Goal: Communication & Community: Answer question/provide support

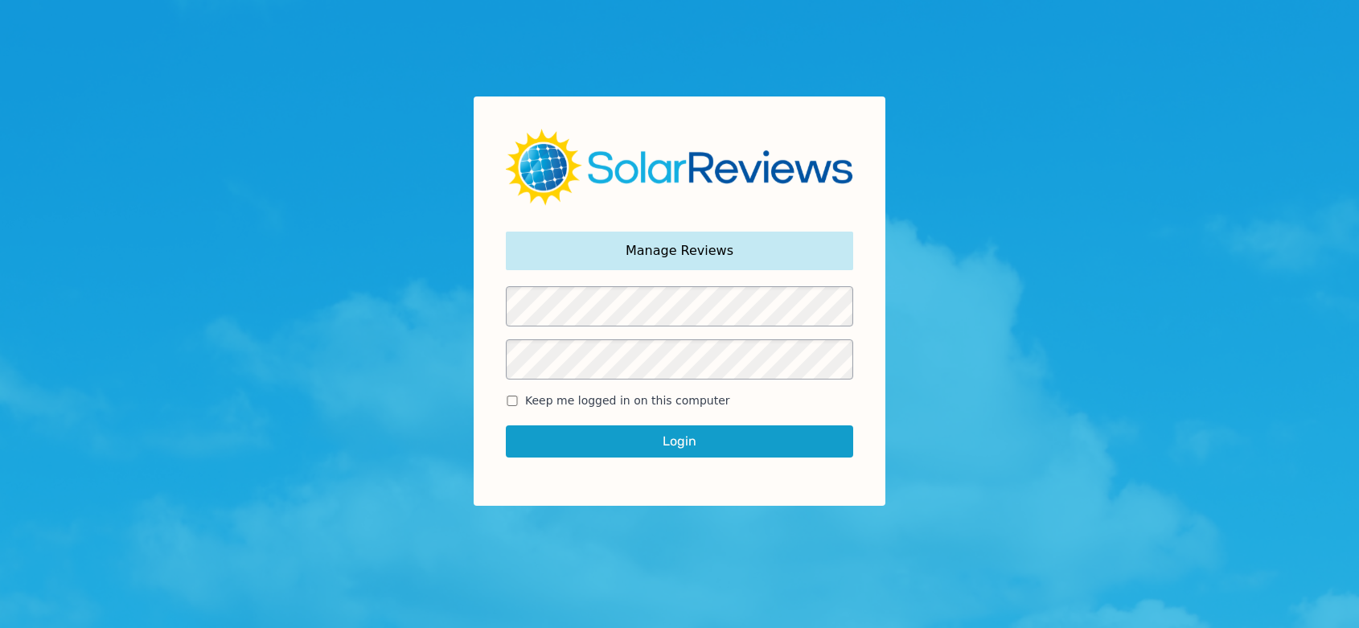
click at [525, 402] on span "Keep me logged in on this computer" at bounding box center [627, 401] width 205 height 17
click at [519, 402] on input "Keep me logged in on this computer" at bounding box center [512, 401] width 13 height 10
checkbox input "true"
click at [593, 445] on button "Login" at bounding box center [680, 442] width 348 height 32
click at [665, 442] on button "Login" at bounding box center [680, 442] width 348 height 32
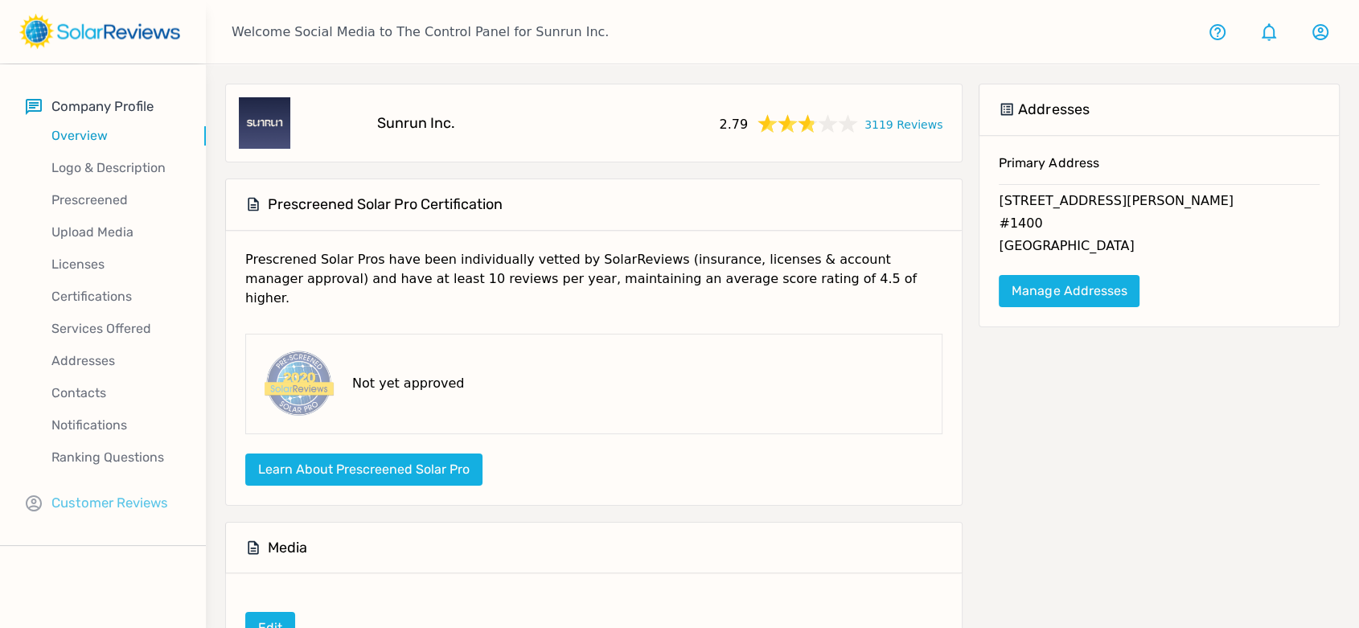
click at [99, 500] on p "Customer Reviews" at bounding box center [109, 503] width 117 height 20
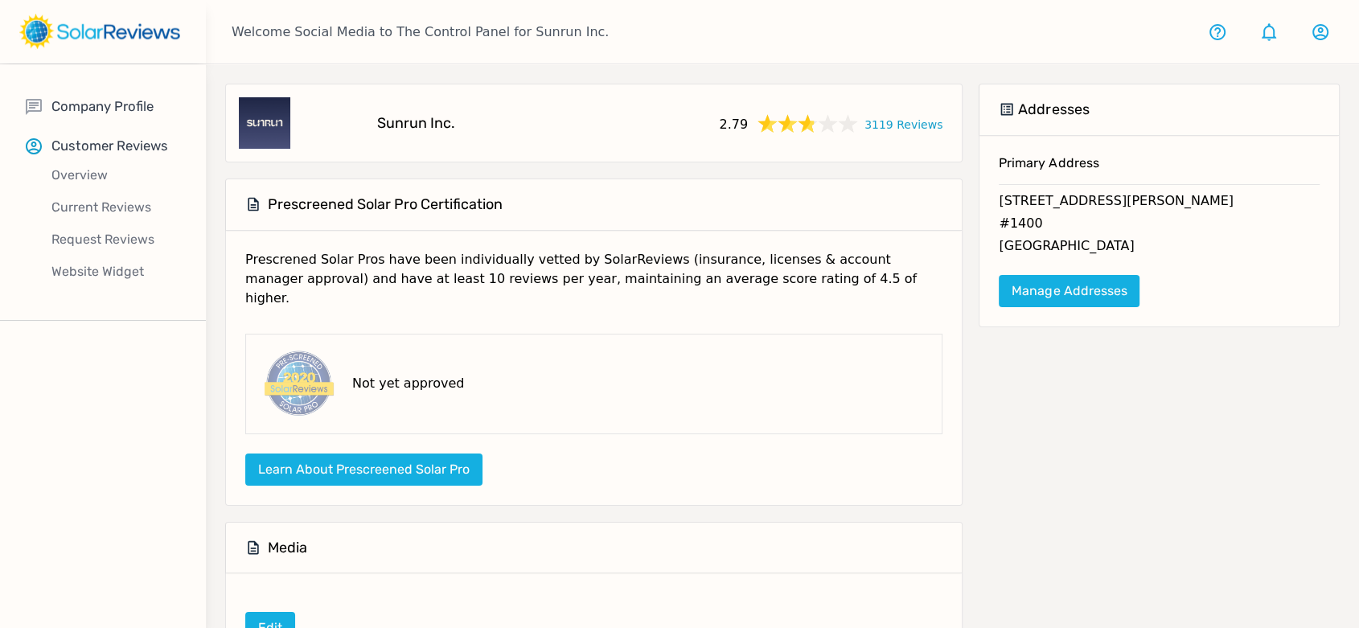
click at [120, 188] on div "Overview" at bounding box center [116, 175] width 180 height 32
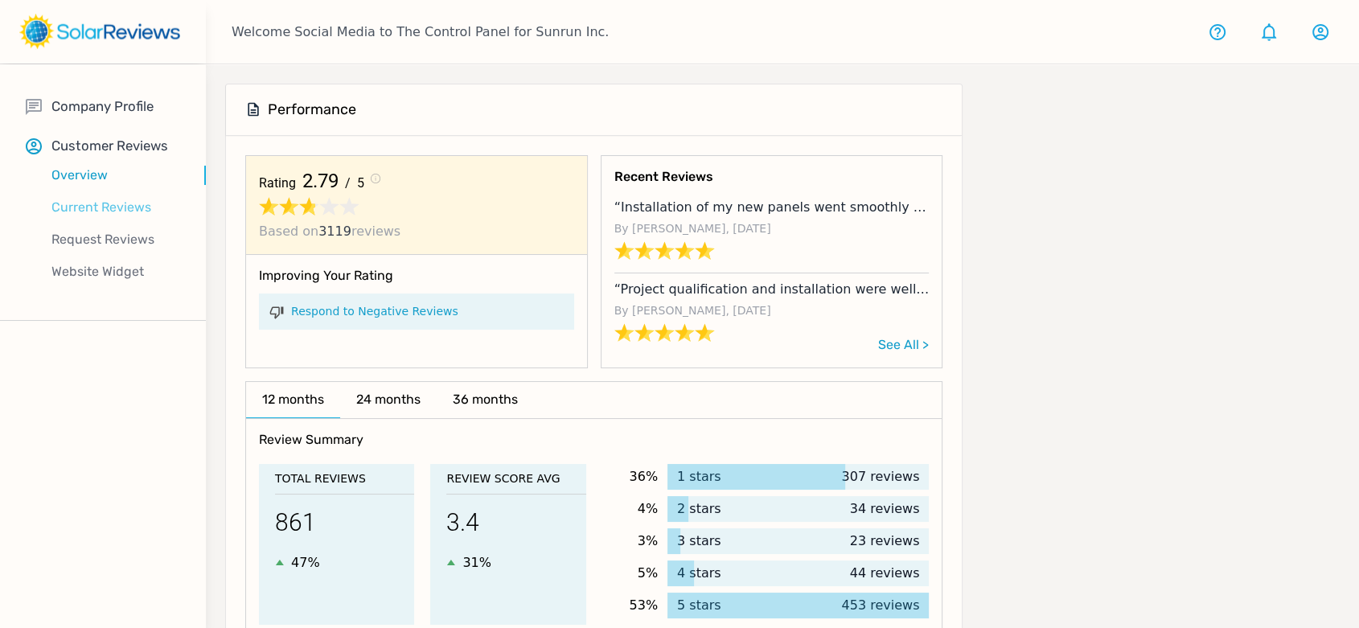
click at [121, 198] on p "Current Reviews" at bounding box center [116, 207] width 180 height 19
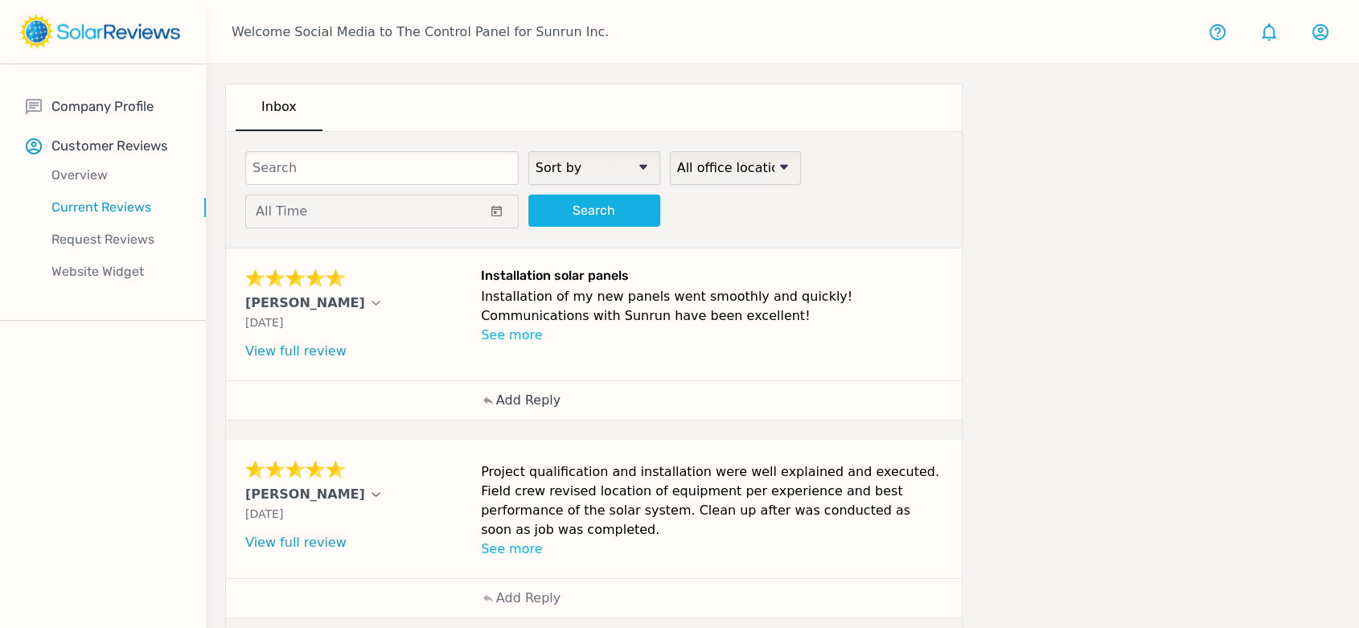
click at [529, 405] on p "Add Reply" at bounding box center [528, 400] width 64 height 19
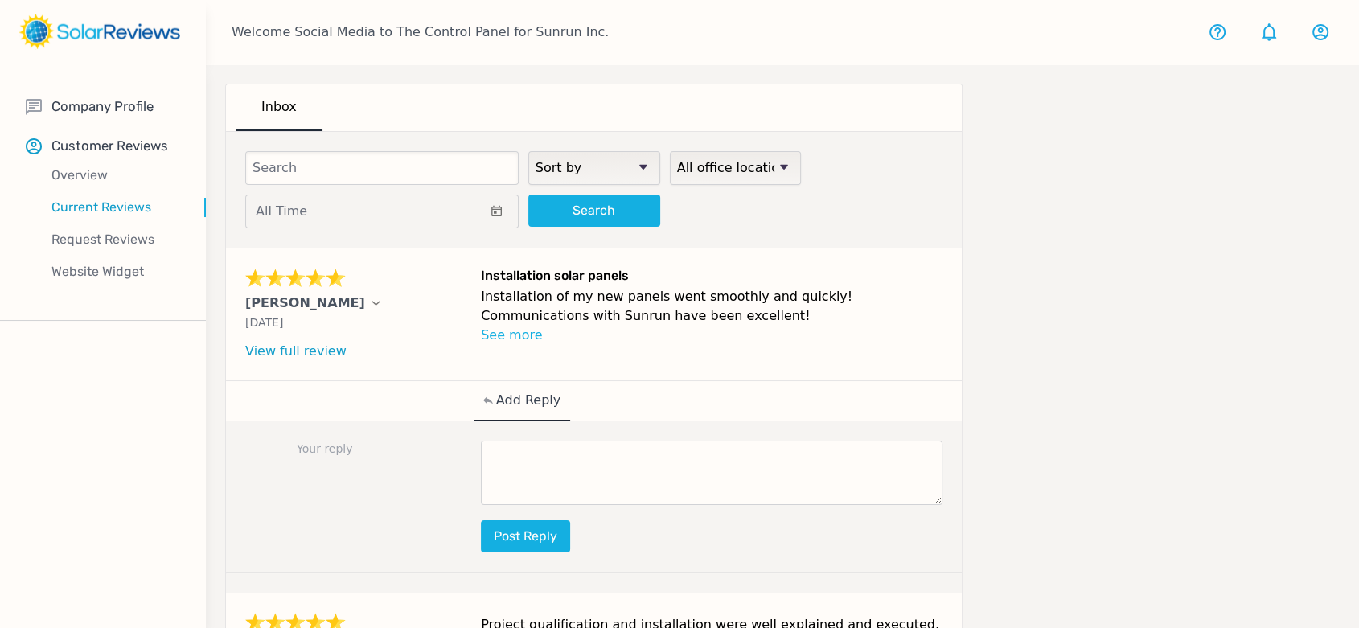
click at [660, 487] on textarea at bounding box center [712, 473] width 462 height 64
paste textarea "Thank you for taking the time to share your experience with us! We’re thrilled …"
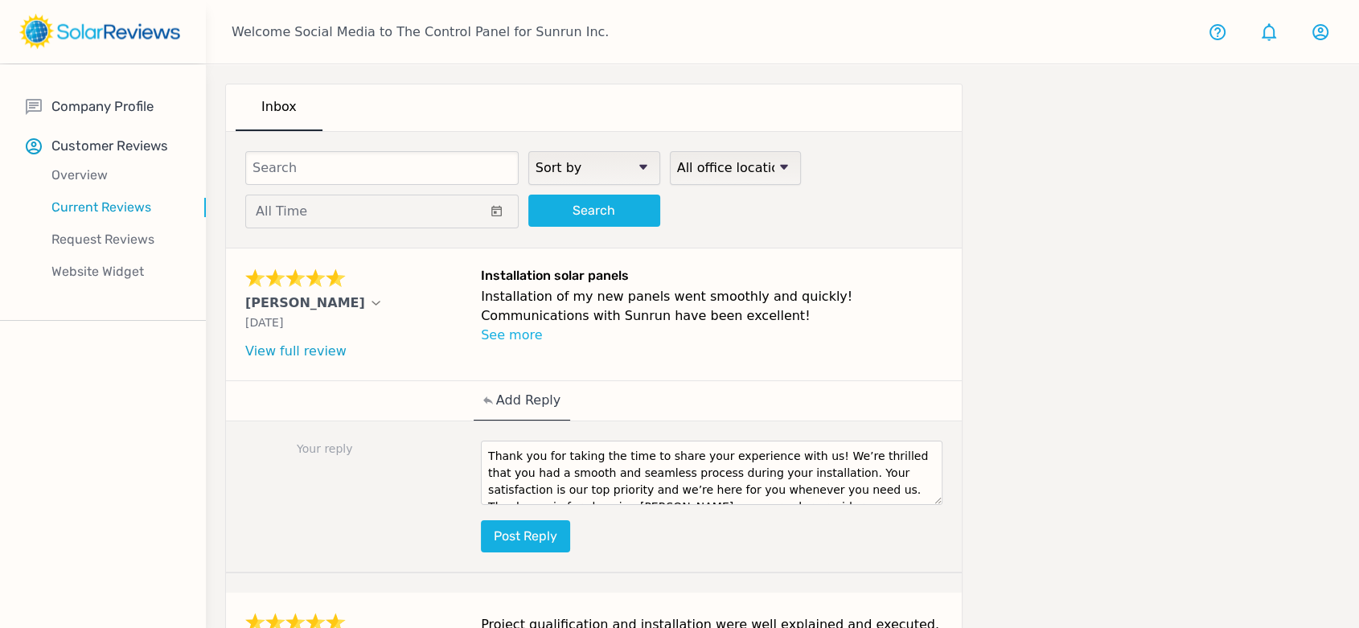
click at [798, 455] on textarea "Thank you for taking the time to share your experience with us! We’re thrilled …" at bounding box center [712, 473] width 462 height 64
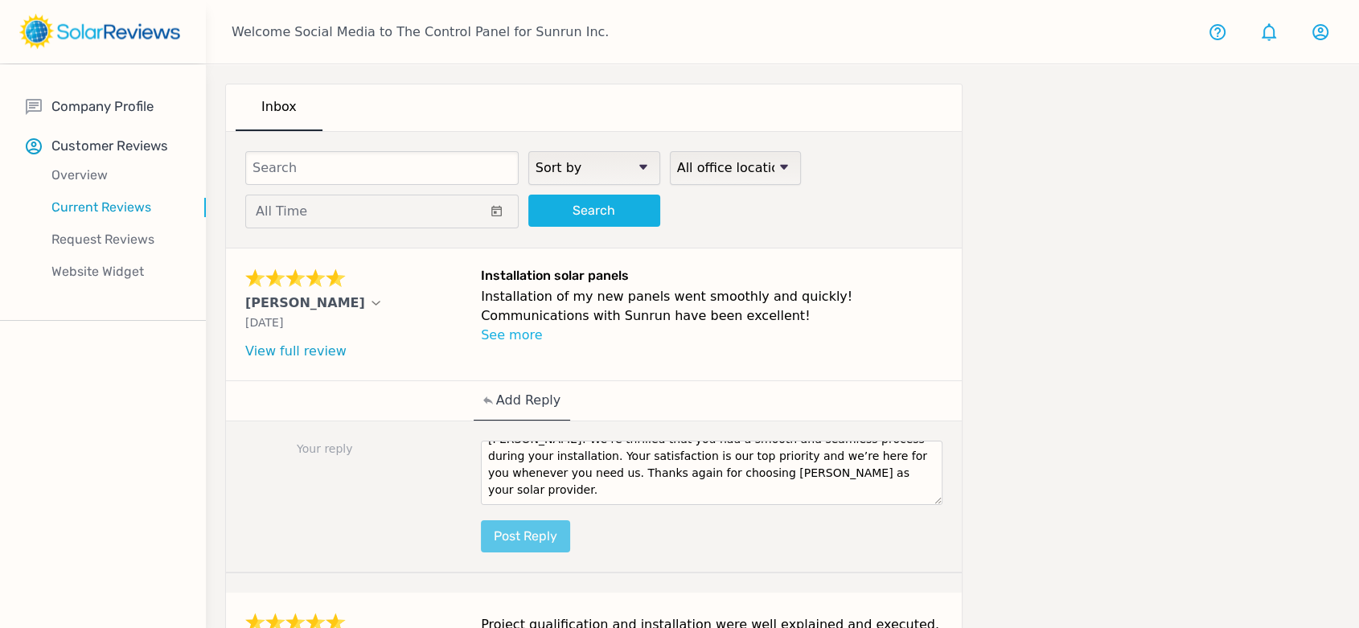
type textarea "Thank you for taking the time to share your experience with us, [PERSON_NAME]! …"
click at [541, 529] on button "Post reply" at bounding box center [525, 536] width 89 height 32
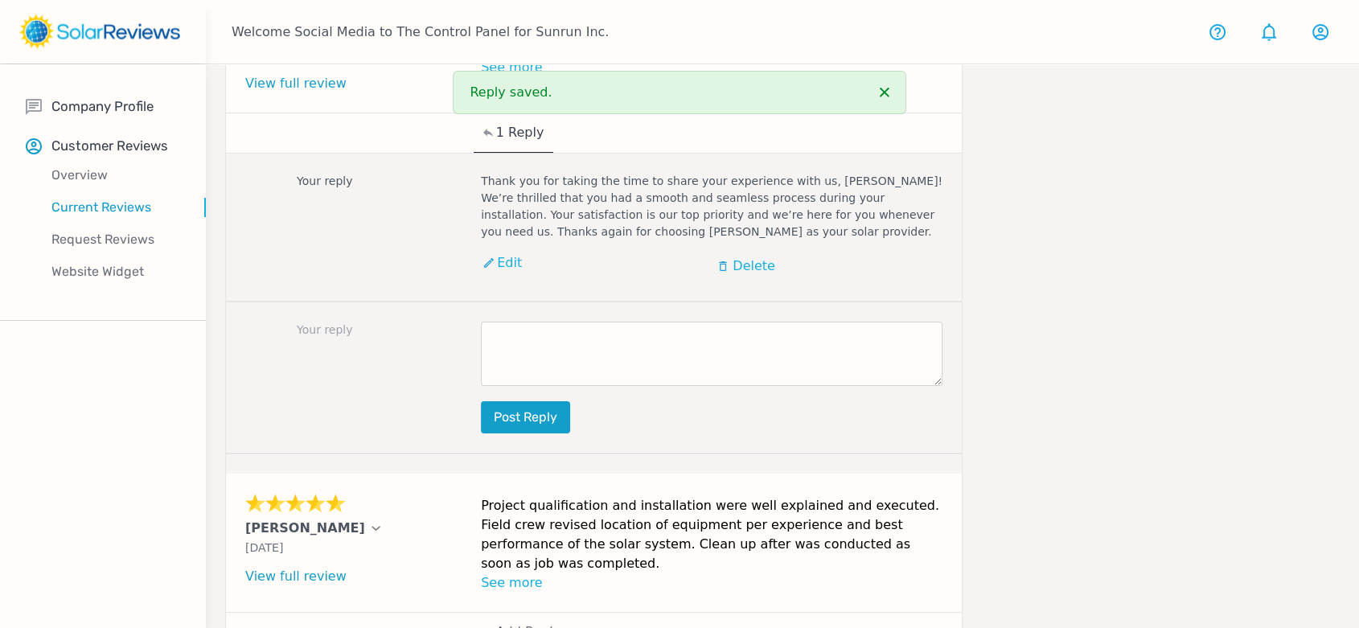
scroll to position [536, 0]
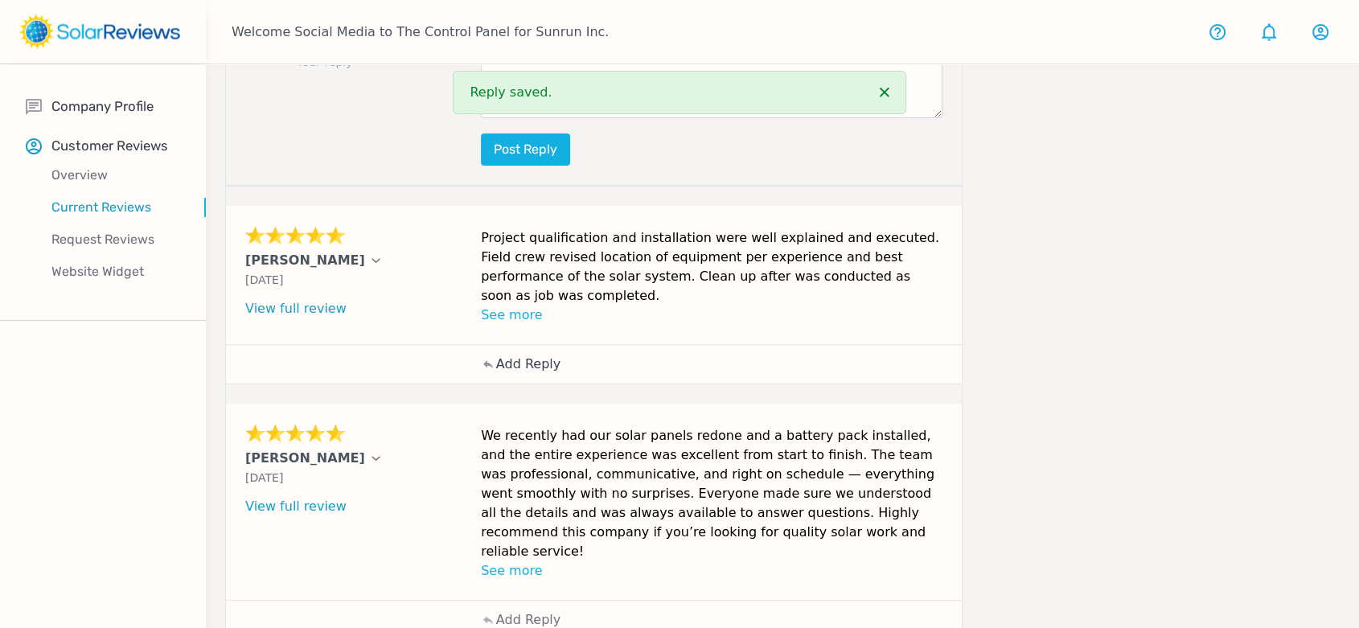
click at [523, 355] on p "Add Reply" at bounding box center [528, 364] width 64 height 19
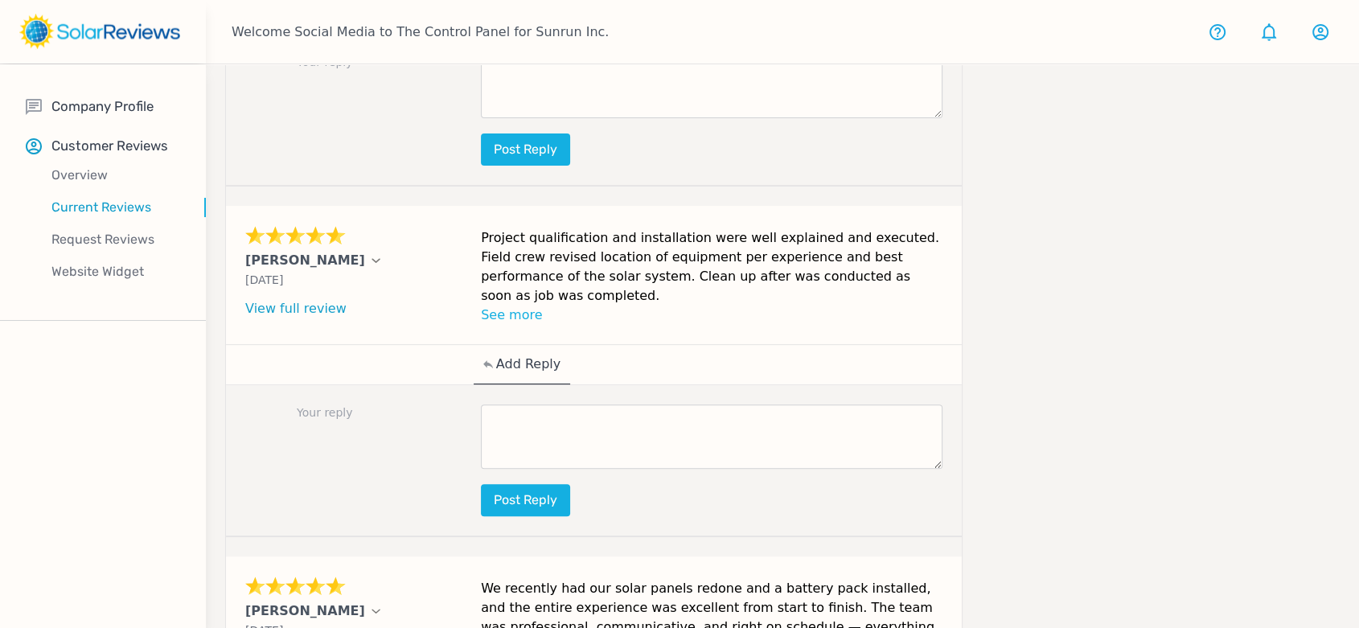
click at [599, 434] on textarea at bounding box center [712, 437] width 462 height 64
paste textarea "Thank you for sharing your positive experience with us, [PERSON_NAME]! We're de…"
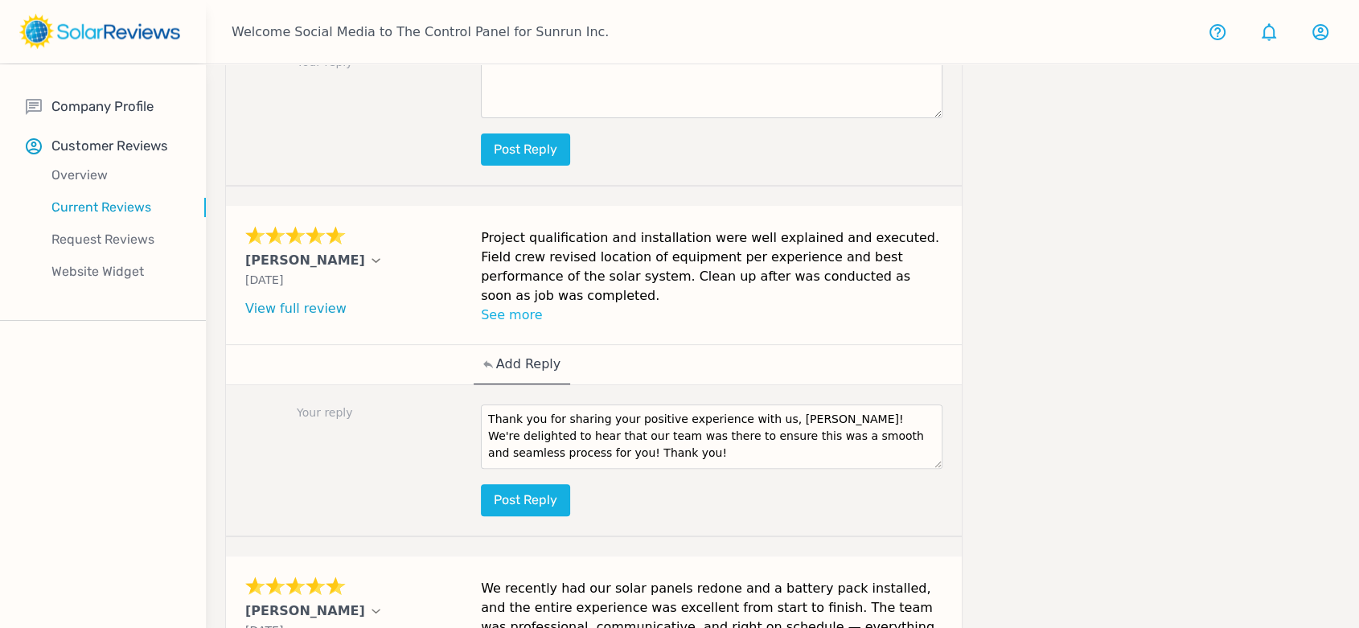
scroll to position [0, 0]
drag, startPoint x: 804, startPoint y: 407, endPoint x: 766, endPoint y: 405, distance: 38.6
click at [766, 405] on textarea "Thank you for sharing your positive experience with us, [PERSON_NAME]! We're de…" at bounding box center [712, 437] width 462 height 64
click at [647, 448] on textarea "Thank you for sharing your positive experience with us, [PERSON_NAME]! We're de…" at bounding box center [712, 437] width 462 height 64
type textarea "Thank you for sharing your positive experience with us, [PERSON_NAME]! We're de…"
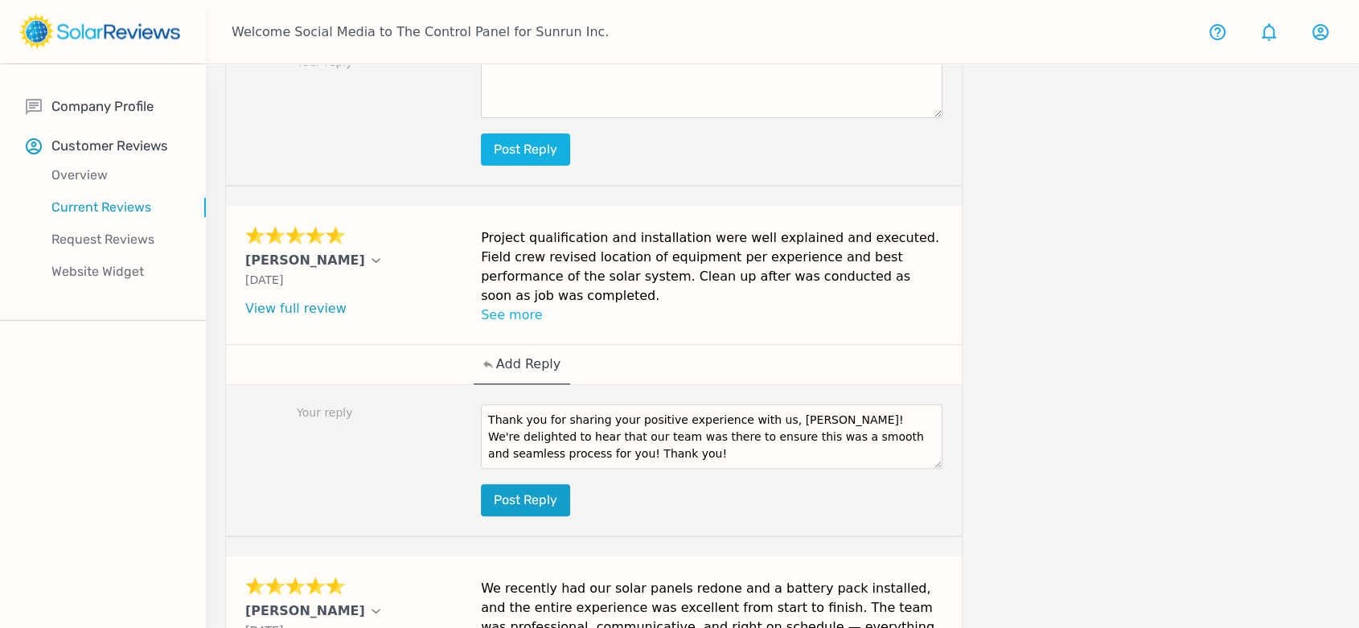
click at [541, 484] on button "Post reply" at bounding box center [525, 500] width 89 height 32
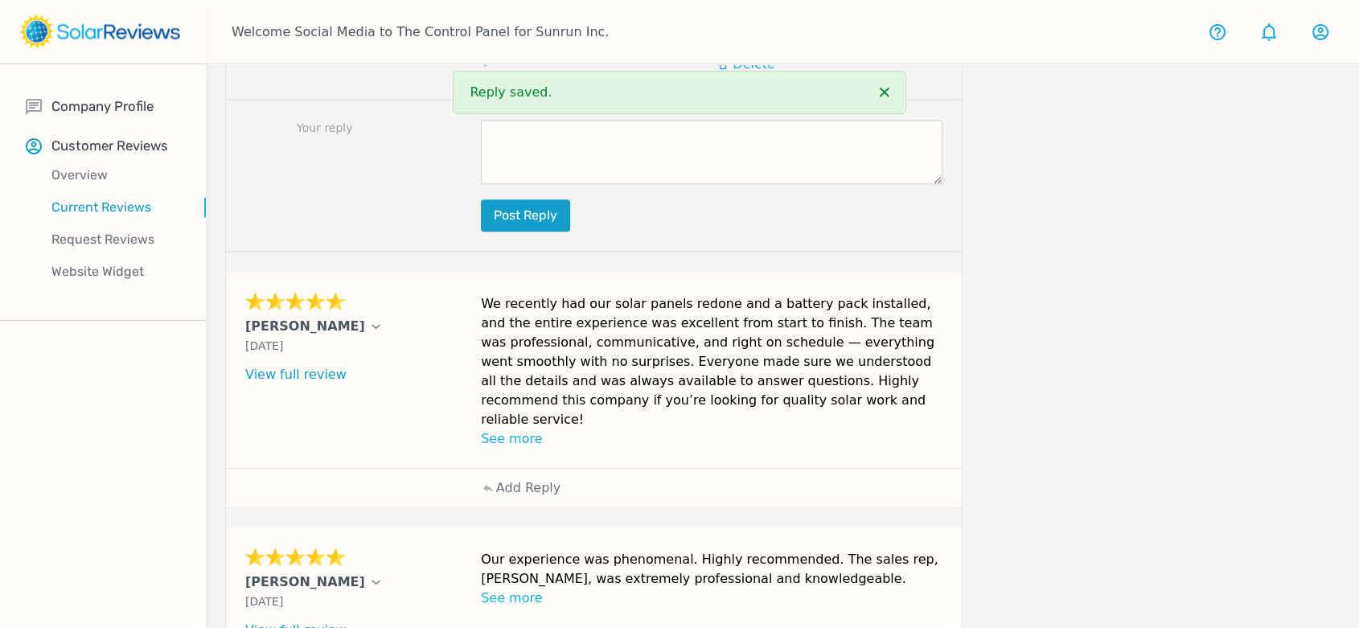
scroll to position [983, 0]
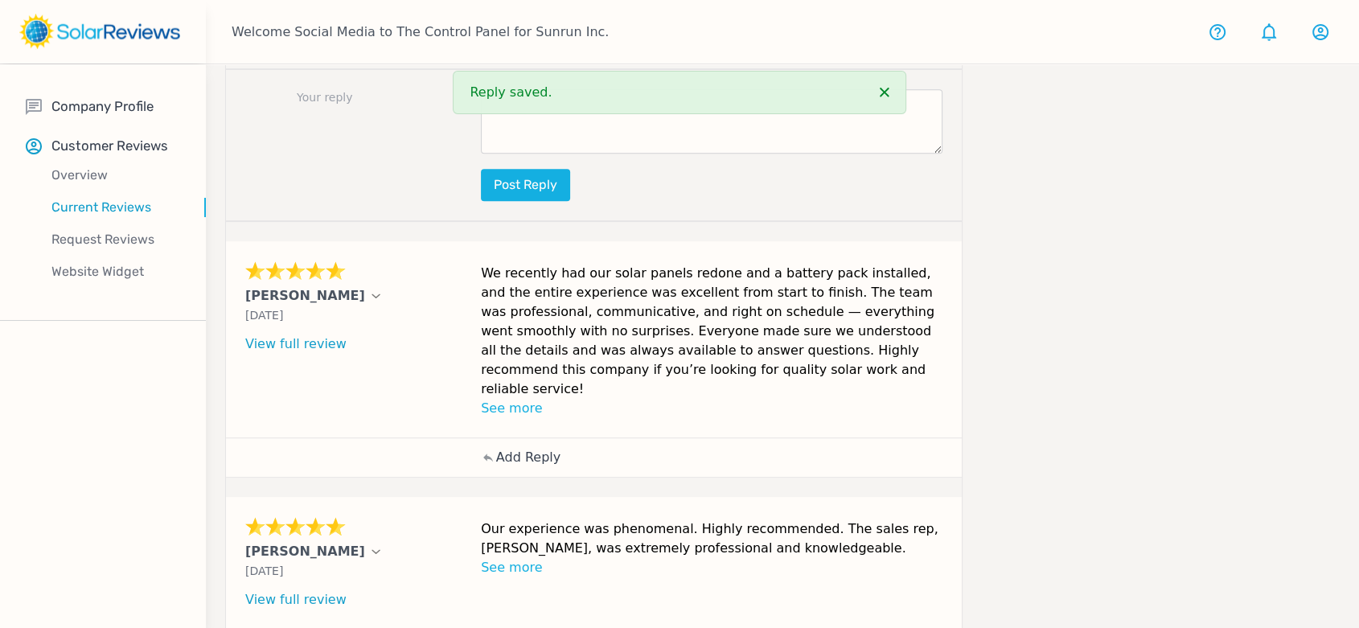
click at [533, 448] on p "Add Reply" at bounding box center [528, 457] width 64 height 19
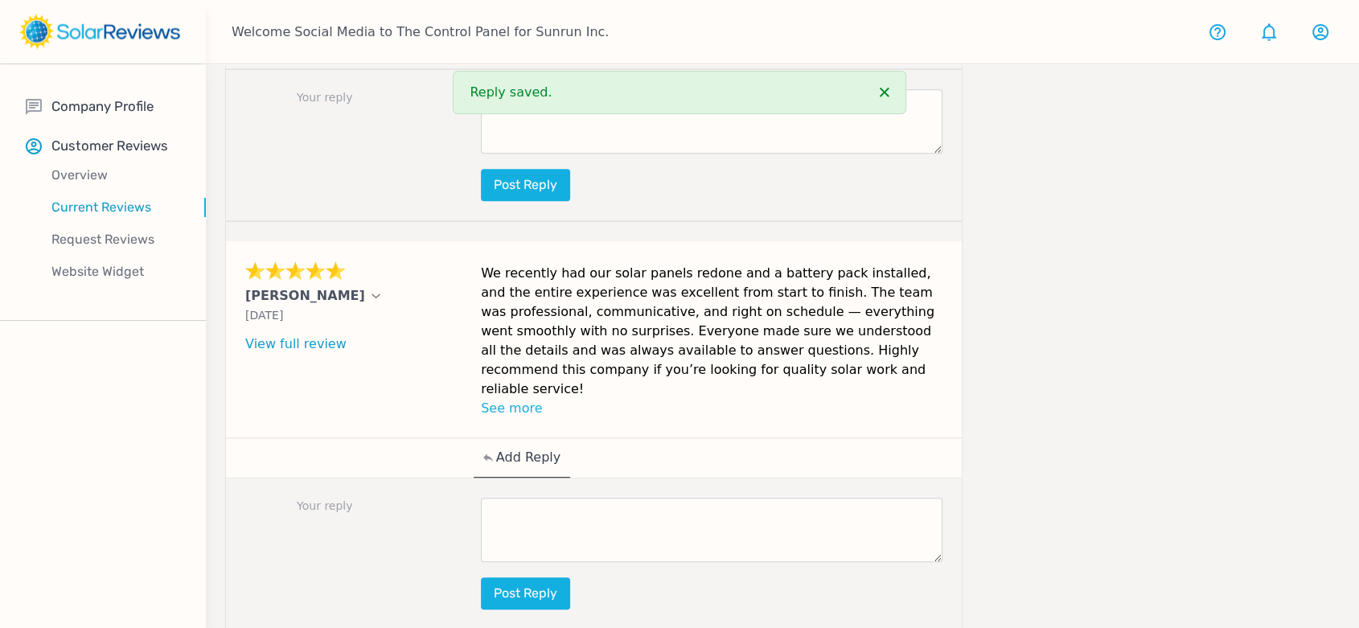
click at [681, 498] on textarea at bounding box center [712, 530] width 462 height 64
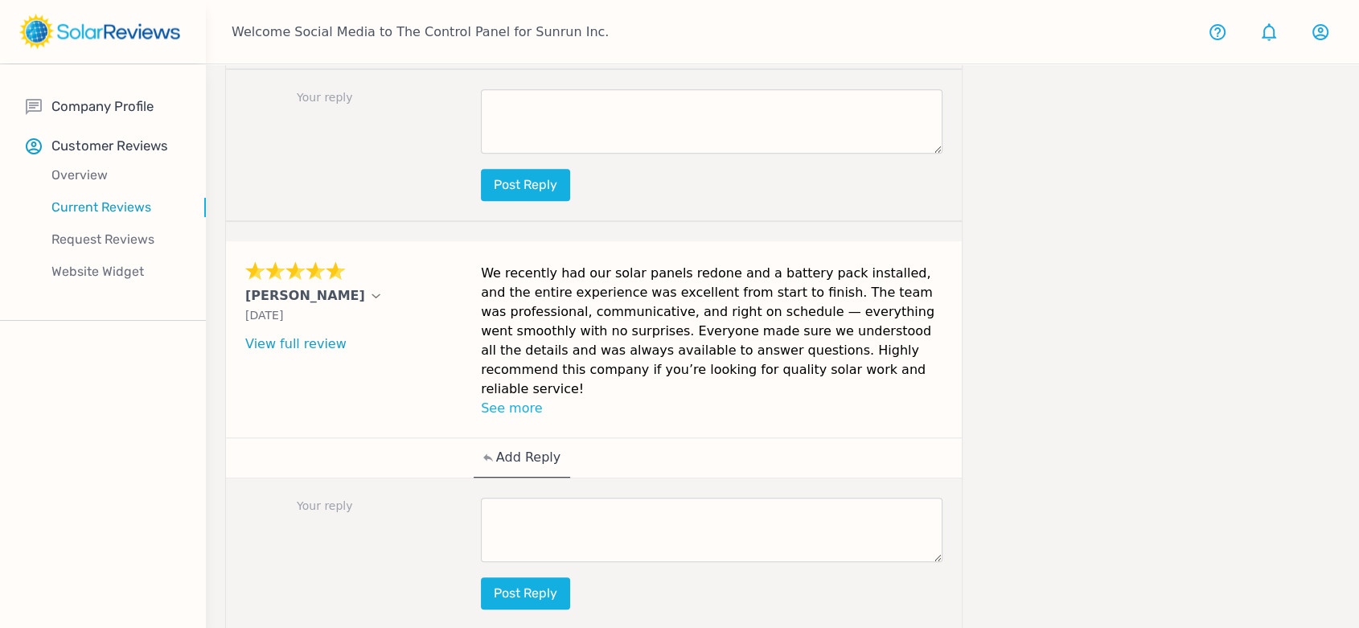
click at [644, 507] on textarea at bounding box center [712, 530] width 462 height 64
paste textarea "Your review brightened our day, [PERSON_NAME]! Thanks for taking the time to sh…"
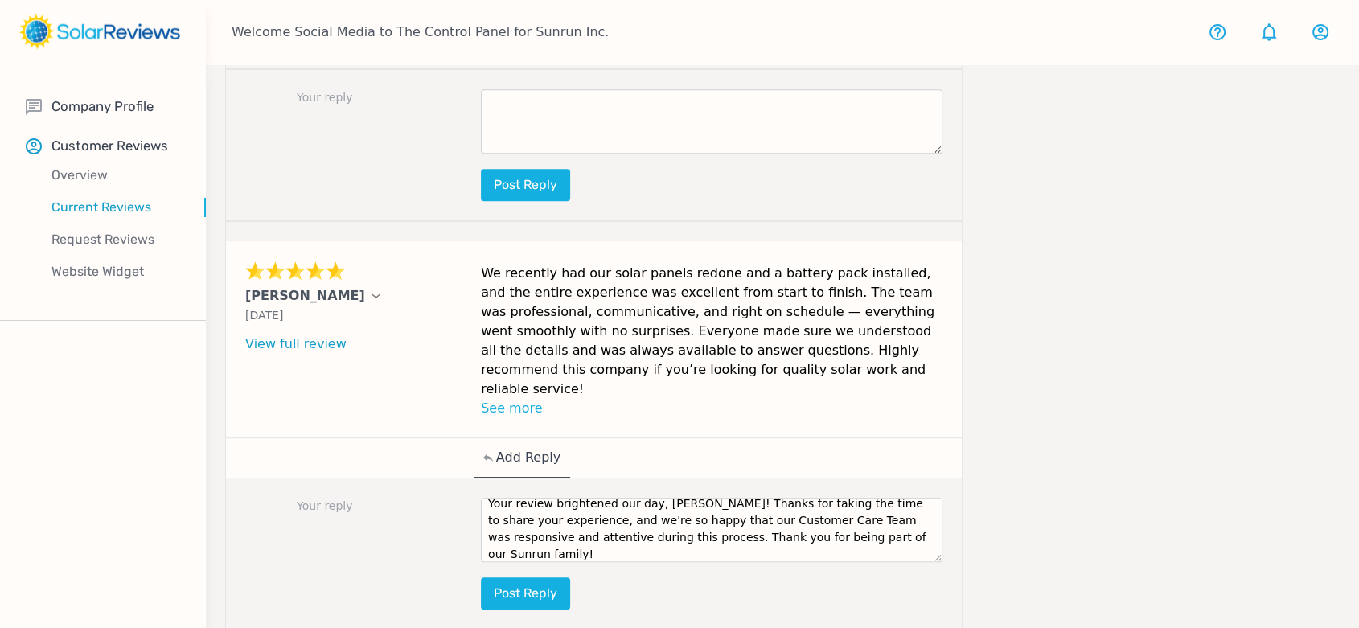
scroll to position [0, 0]
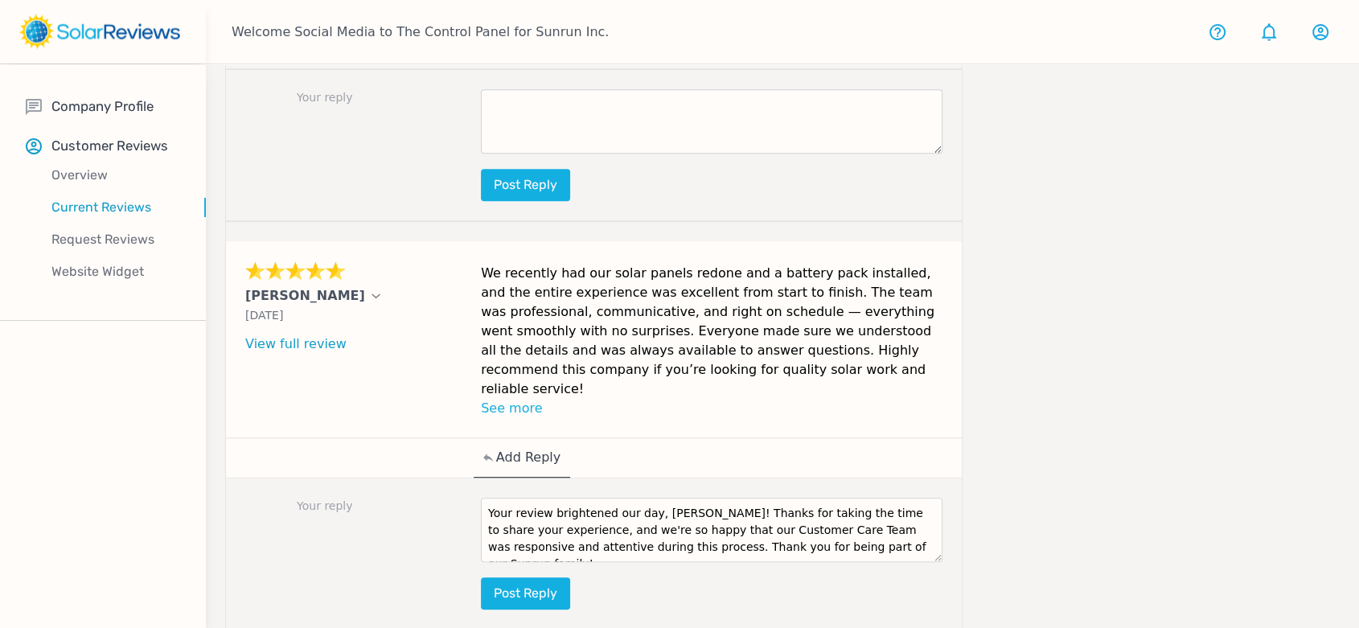
drag, startPoint x: 676, startPoint y: 468, endPoint x: 650, endPoint y: 465, distance: 25.9
click at [650, 498] on textarea "Your review brightened our day, [PERSON_NAME]! Thanks for taking the time to sh…" at bounding box center [712, 530] width 462 height 64
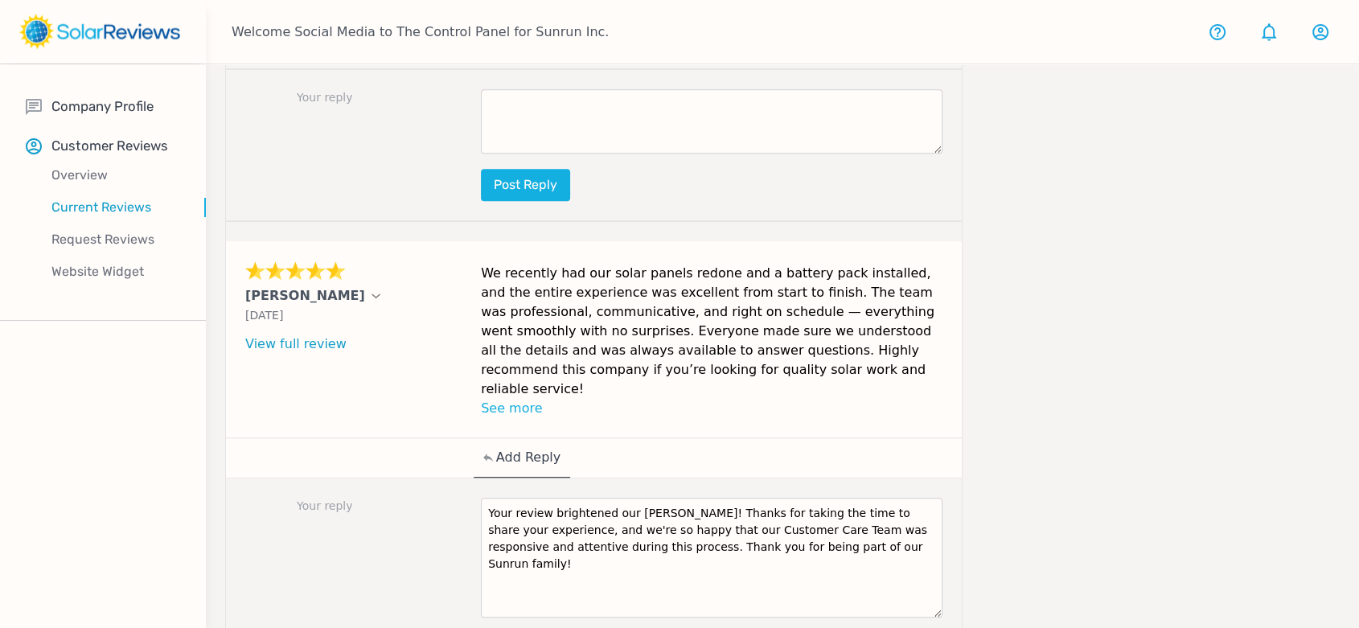
drag, startPoint x: 936, startPoint y: 506, endPoint x: 938, endPoint y: 561, distance: 55.6
click at [939, 563] on textarea "Your review brightened our [PERSON_NAME]! Thanks for taking the time to share y…" at bounding box center [712, 558] width 462 height 120
drag, startPoint x: 772, startPoint y: 481, endPoint x: 689, endPoint y: 481, distance: 83.7
click at [689, 498] on textarea "Your review brightened our [PERSON_NAME]! Thanks for taking the time to share y…" at bounding box center [712, 558] width 462 height 121
click at [828, 500] on textarea "Your review brightened our [PERSON_NAME]! Thanks for taking the time to share y…" at bounding box center [712, 558] width 462 height 121
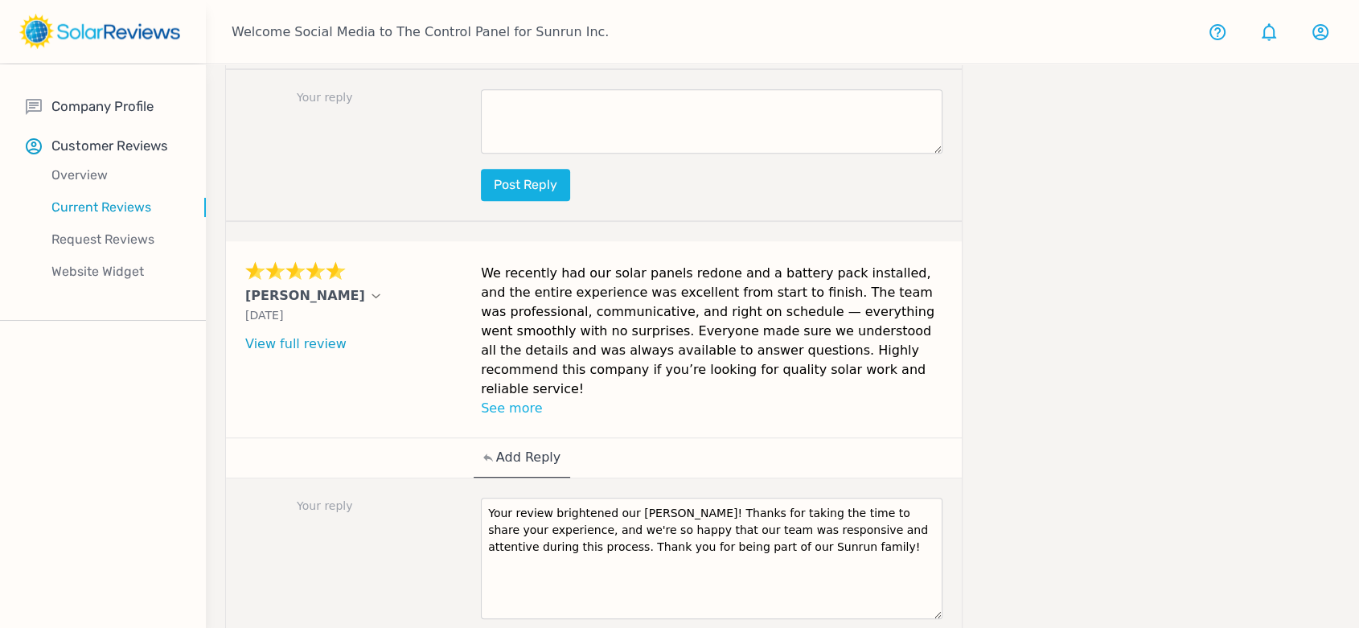
type textarea "Your review brightened our [PERSON_NAME]! Thanks for taking the time to share y…"
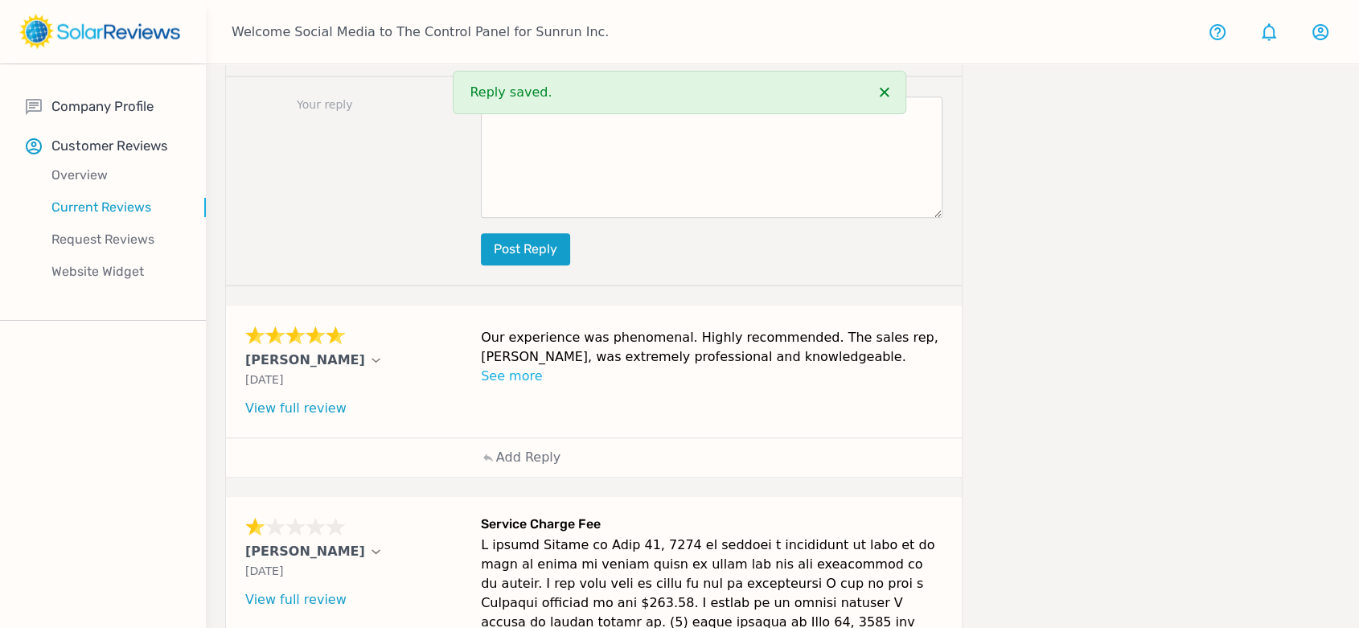
scroll to position [1519, 0]
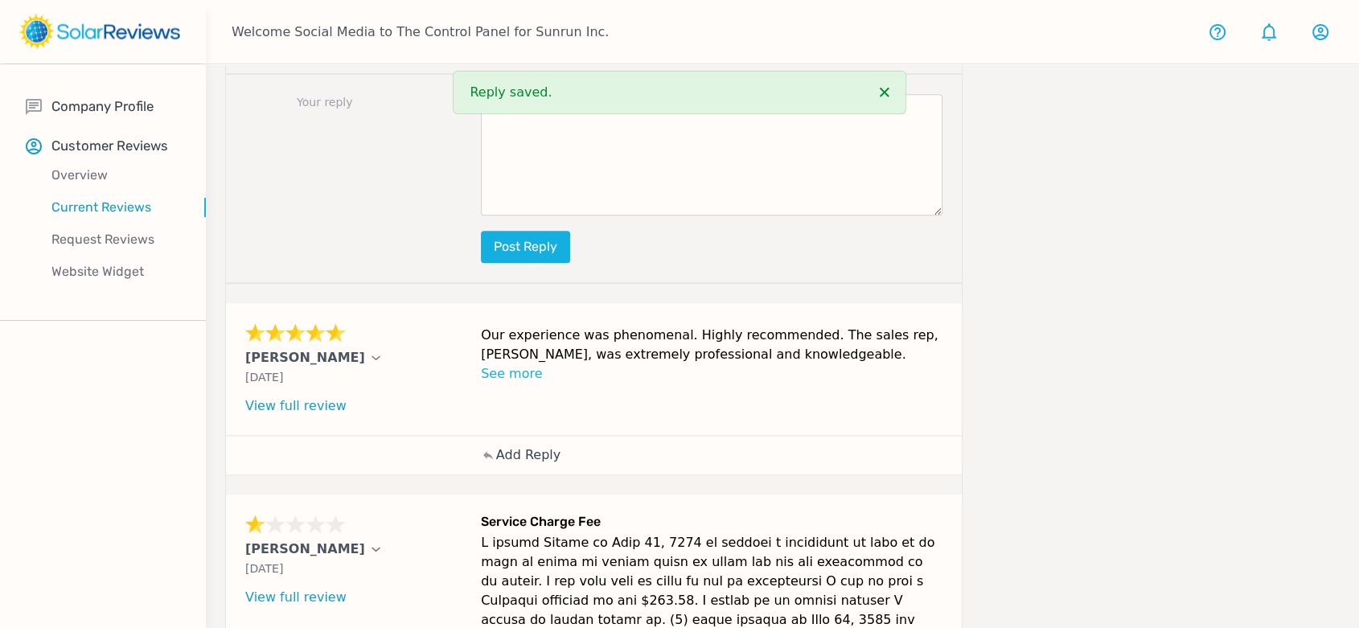
click at [521, 446] on p "Add Reply" at bounding box center [528, 455] width 64 height 19
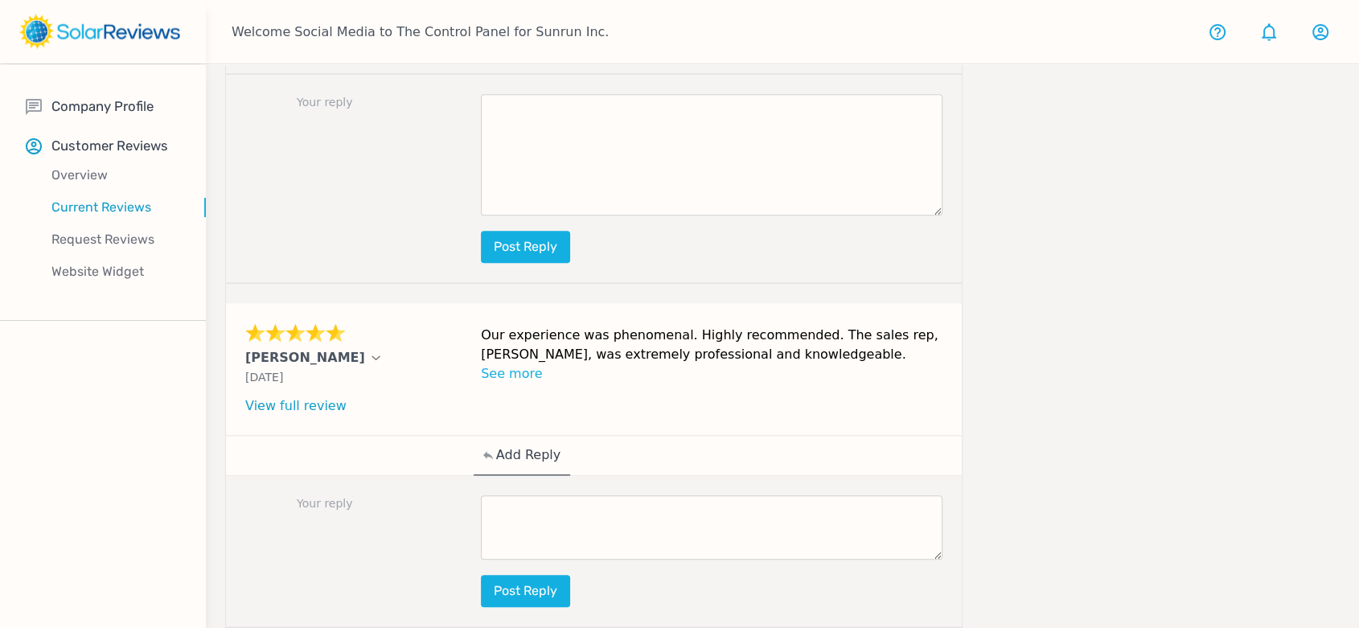
click at [529, 496] on textarea at bounding box center [712, 528] width 462 height 64
paste textarea "[PERSON_NAME], your feedback is truly valuable to us. We are overjoyed to learn…"
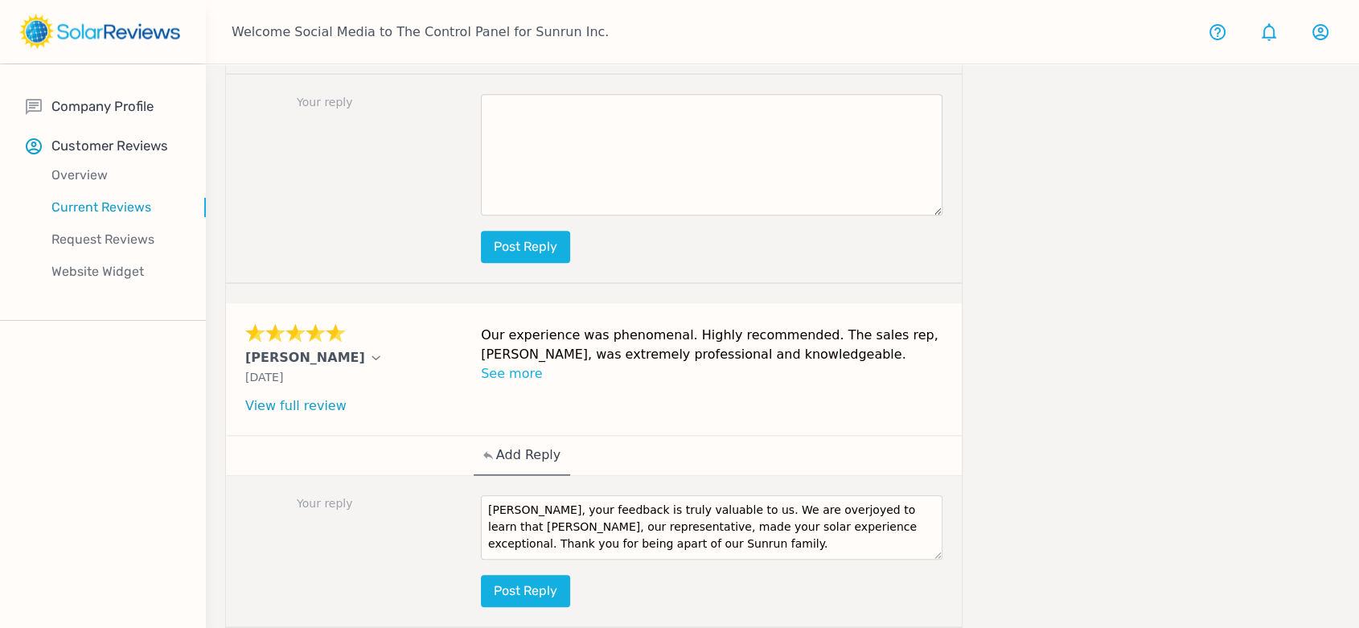
scroll to position [0, 0]
drag, startPoint x: 512, startPoint y: 447, endPoint x: 467, endPoint y: 448, distance: 45.1
click at [467, 476] on div "Your reply [PERSON_NAME], your feedback is truly valuable to us. We are overjoy…" at bounding box center [594, 552] width 736 height 152
drag, startPoint x: 878, startPoint y: 459, endPoint x: 857, endPoint y: 459, distance: 20.9
click at [857, 496] on textarea "[PERSON_NAME], your feedback is truly valuable to us. We are overjoyed to learn…" at bounding box center [712, 528] width 462 height 64
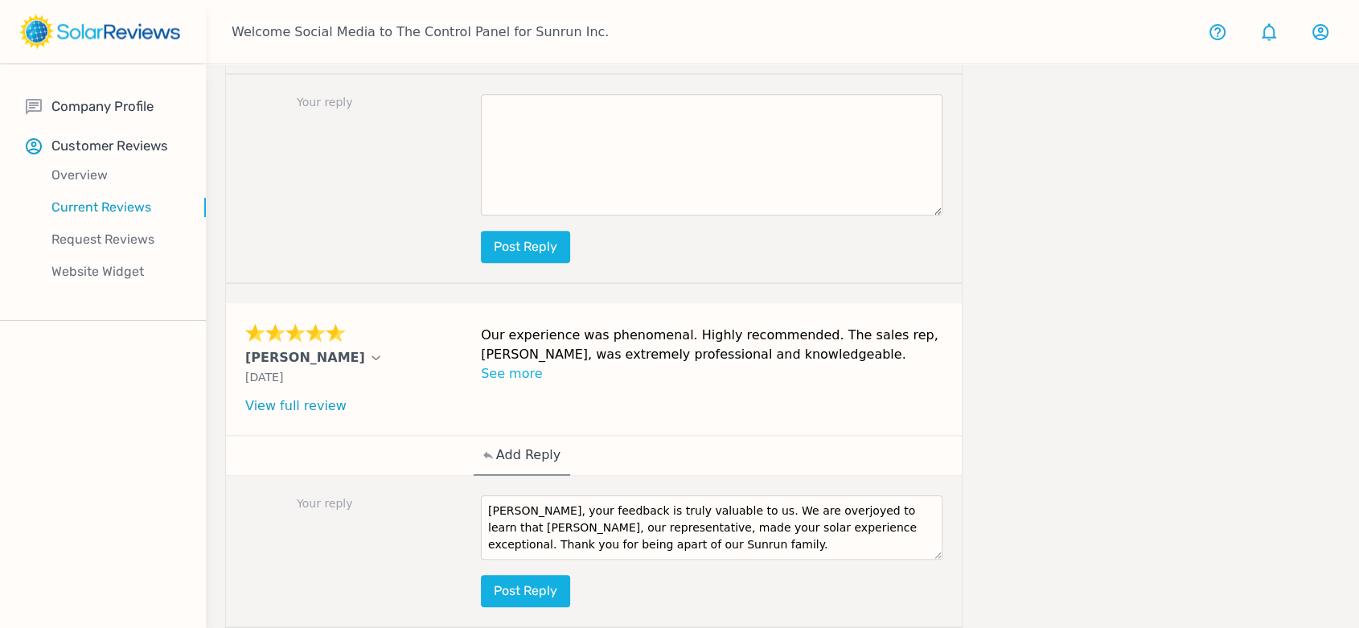
click at [895, 496] on textarea "[PERSON_NAME], your feedback is truly valuable to us. We are overjoyed to learn…" at bounding box center [712, 528] width 462 height 64
type textarea "[PERSON_NAME], your feedback is truly valuable to us. We are overjoyed to learn…"
click at [507, 575] on button "Post reply" at bounding box center [525, 591] width 89 height 32
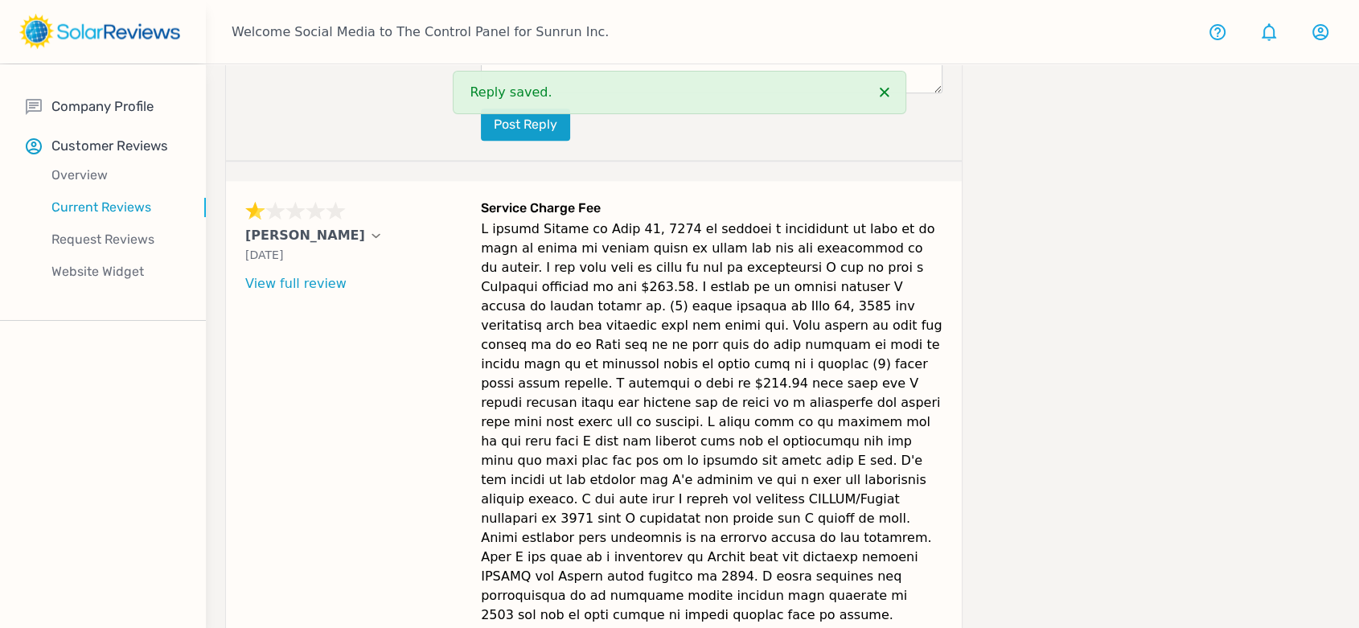
scroll to position [2146, 0]
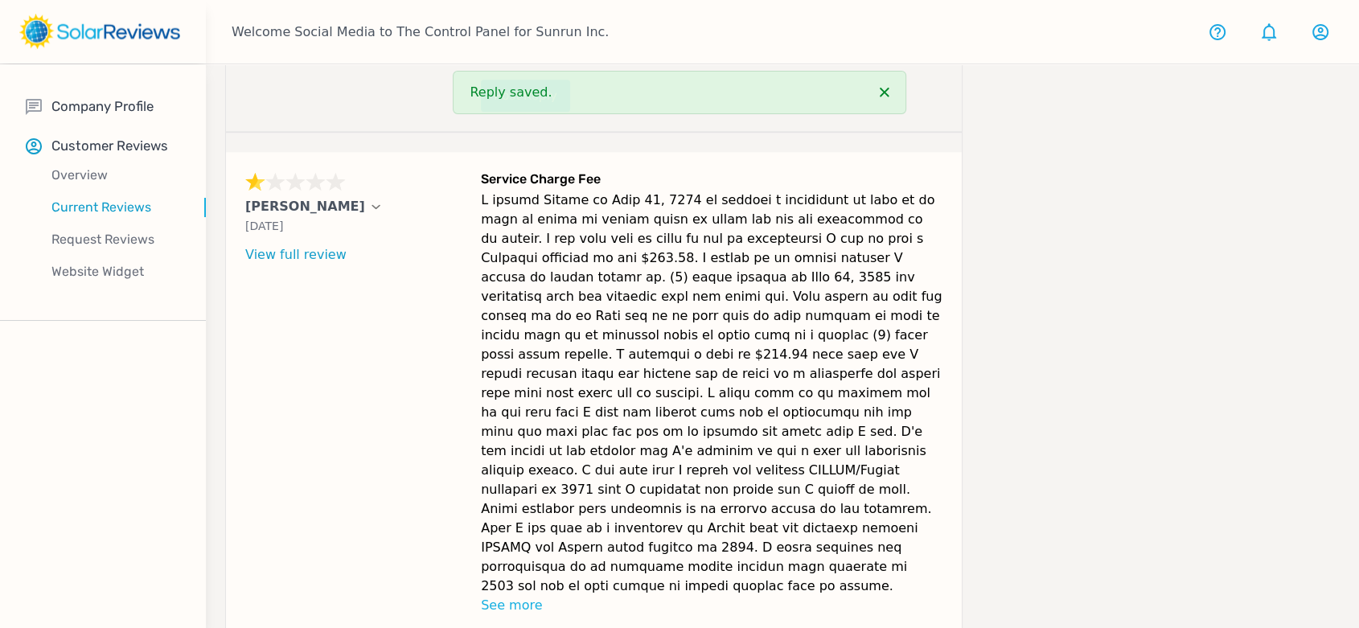
drag, startPoint x: 944, startPoint y: 480, endPoint x: 241, endPoint y: 156, distance: 774.2
click at [241, 156] on div "[PERSON_NAME] [DATE] What type of installation was this? no answer What year wa…" at bounding box center [594, 393] width 736 height 483
copy div "[PERSON_NAME] [DATE] What type of installation was this? no answer What year wa…"
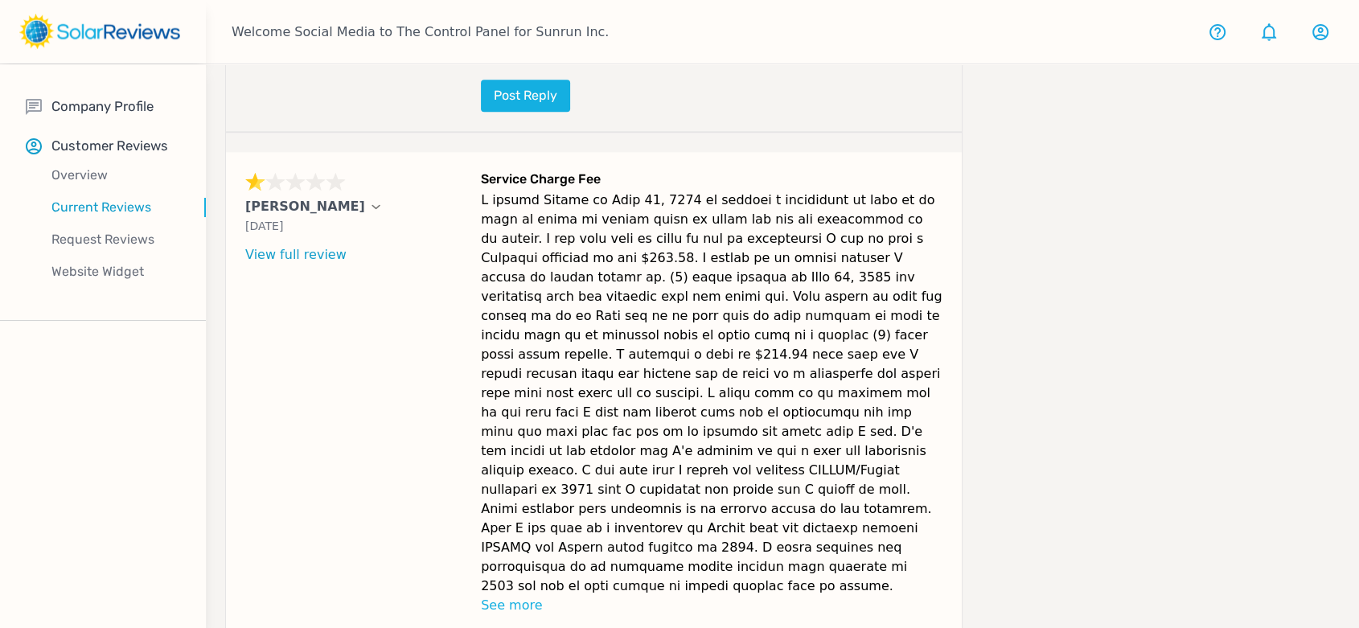
click at [283, 319] on div "[PERSON_NAME] [DATE] What type of installation was this? no answer What year wa…" at bounding box center [358, 393] width 226 height 444
drag, startPoint x: 304, startPoint y: 310, endPoint x: 295, endPoint y: 256, distance: 54.6
click at [305, 308] on div "[PERSON_NAME] [DATE] What type of installation was this? no answer What year wa…" at bounding box center [358, 393] width 226 height 444
click at [280, 258] on div "[PERSON_NAME] [DATE] What type of installation was this? no answer What year wa…" at bounding box center [358, 393] width 226 height 444
drag, startPoint x: 236, startPoint y: 153, endPoint x: 251, endPoint y: 56, distance: 97.7
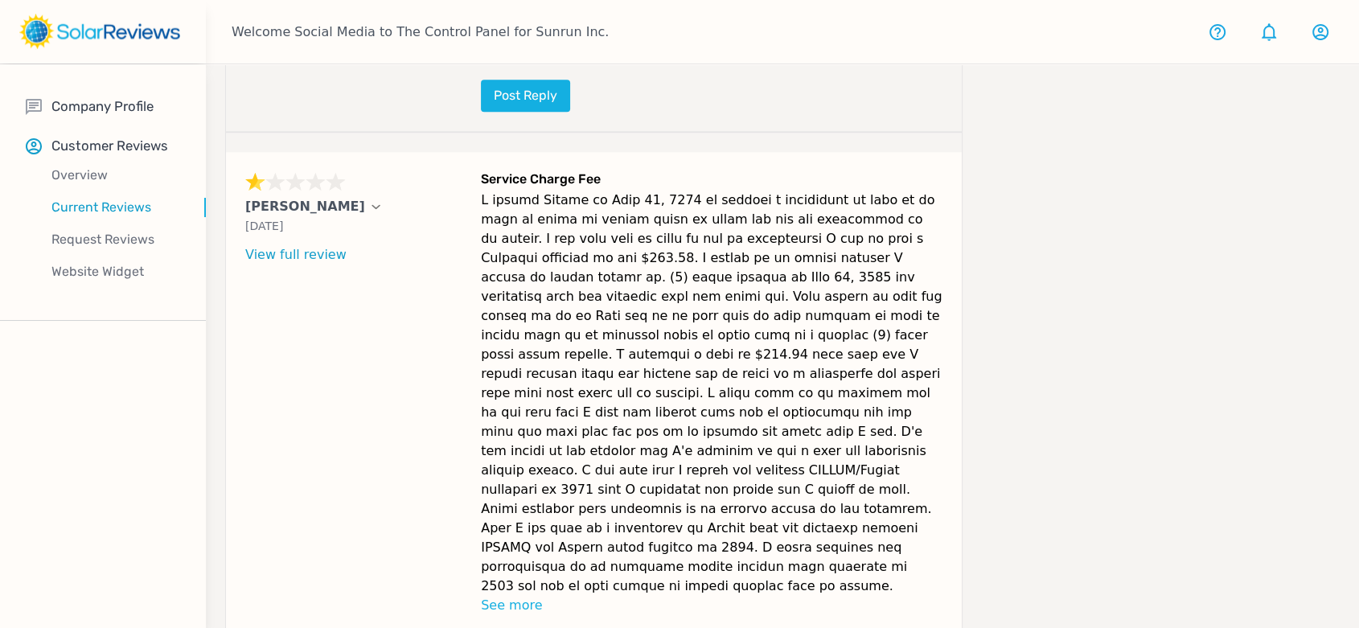
click at [331, 153] on div "[PERSON_NAME] [DATE] What type of installation was this? no answer What year wa…" at bounding box center [594, 393] width 736 height 483
copy p "[PERSON_NAME]"
click at [720, 372] on p at bounding box center [712, 393] width 462 height 405
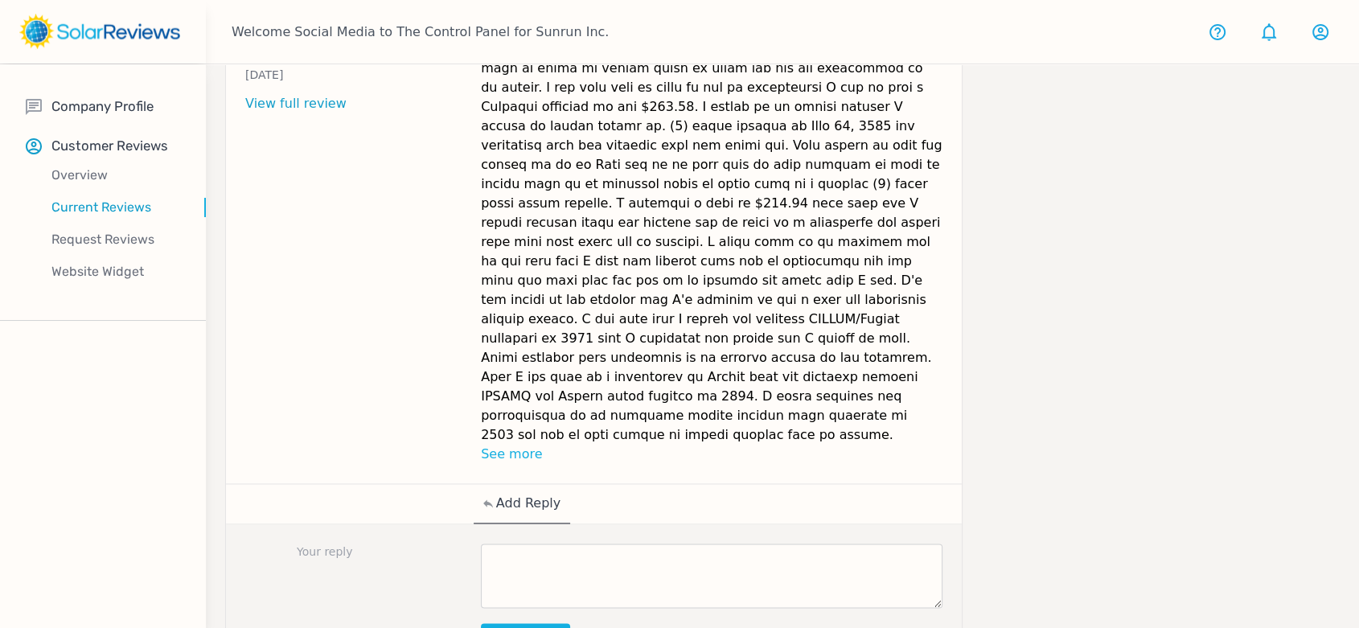
scroll to position [2298, 0]
click at [722, 543] on textarea at bounding box center [712, 575] width 462 height 64
click at [512, 543] on textarea at bounding box center [712, 575] width 462 height 64
paste textarea "We’re truly saddened to hear about the challenges you’ve encountered, [PERSON_N…"
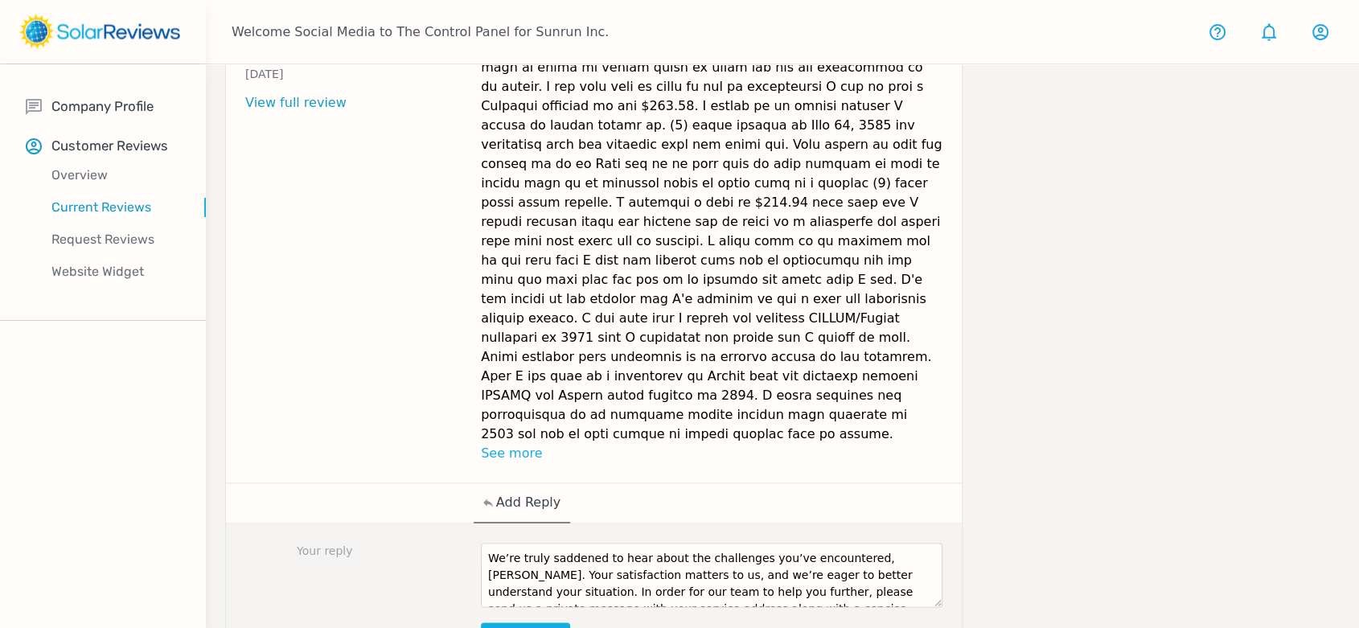
drag, startPoint x: 888, startPoint y: 447, endPoint x: 847, endPoint y: 445, distance: 41.1
click at [847, 543] on textarea "We’re truly saddened to hear about the challenges you’ve encountered, [PERSON_N…" at bounding box center [712, 575] width 462 height 64
drag, startPoint x: 932, startPoint y: 487, endPoint x: 936, endPoint y: 558, distance: 71.0
click at [936, 558] on textarea "We’re truly saddened to hear about the challenges you’ve encountered, [PERSON_N…" at bounding box center [712, 610] width 462 height 135
click at [700, 543] on textarea "We’re truly saddened to hear about the challenges you’ve encountered, [PERSON_N…" at bounding box center [712, 610] width 462 height 135
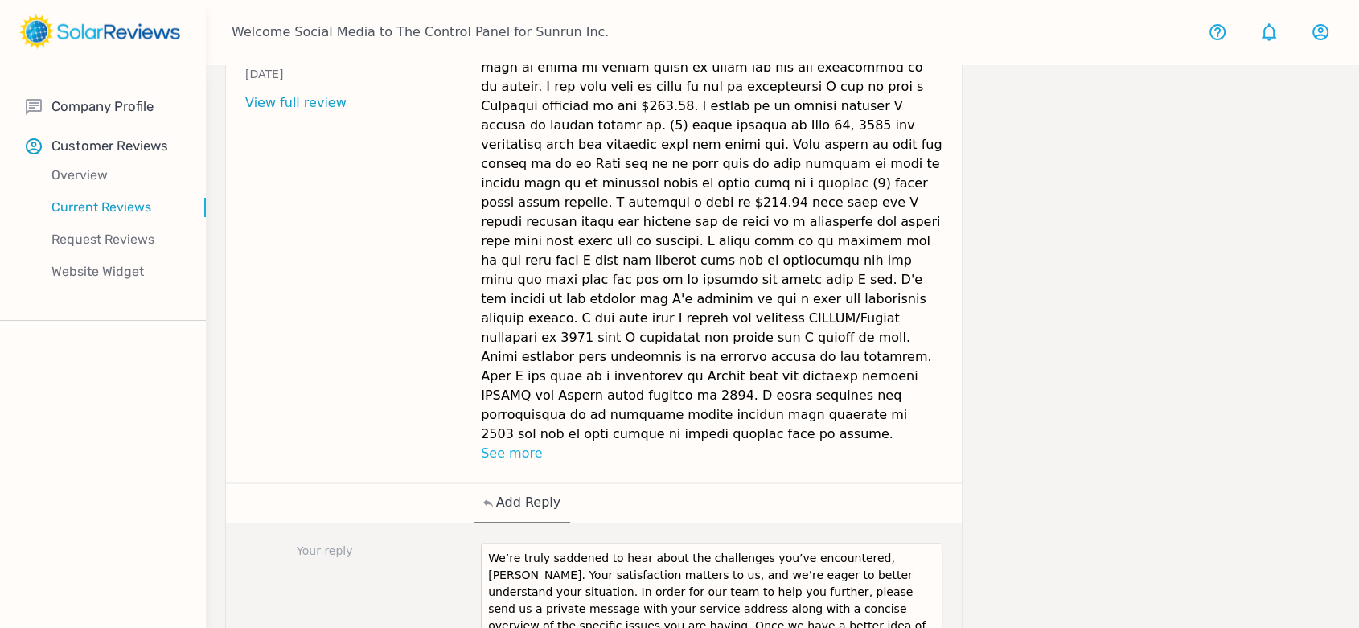
drag, startPoint x: 713, startPoint y: 482, endPoint x: 843, endPoint y: 482, distance: 130.3
click at [843, 543] on textarea "We’re truly saddened to hear about the challenges you’ve encountered, [PERSON_N…" at bounding box center [712, 610] width 462 height 135
click at [714, 543] on textarea "We’re truly saddened to hear about the challenges you’ve encountered, [PERSON_N…" at bounding box center [712, 610] width 462 height 135
click at [751, 543] on textarea "We’re truly saddened to hear about the challenges you’ve encountered, [PERSON_N…" at bounding box center [712, 610] width 462 height 135
drag, startPoint x: 577, startPoint y: 544, endPoint x: 490, endPoint y: 470, distance: 114.1
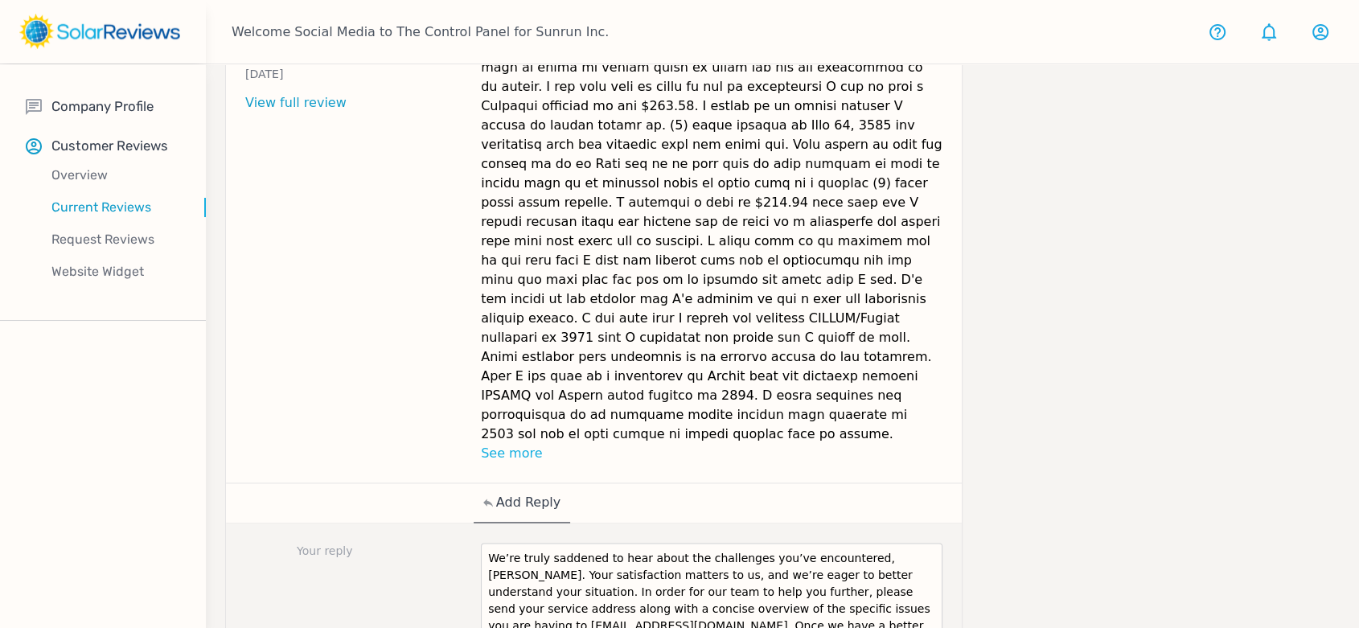
click at [483, 543] on textarea "We’re truly saddened to hear about the challenges you’ve encountered, [PERSON_N…" at bounding box center [712, 610] width 462 height 135
type textarea "We’re truly saddened to hear about the challenges you’ve encountered, [PERSON_N…"
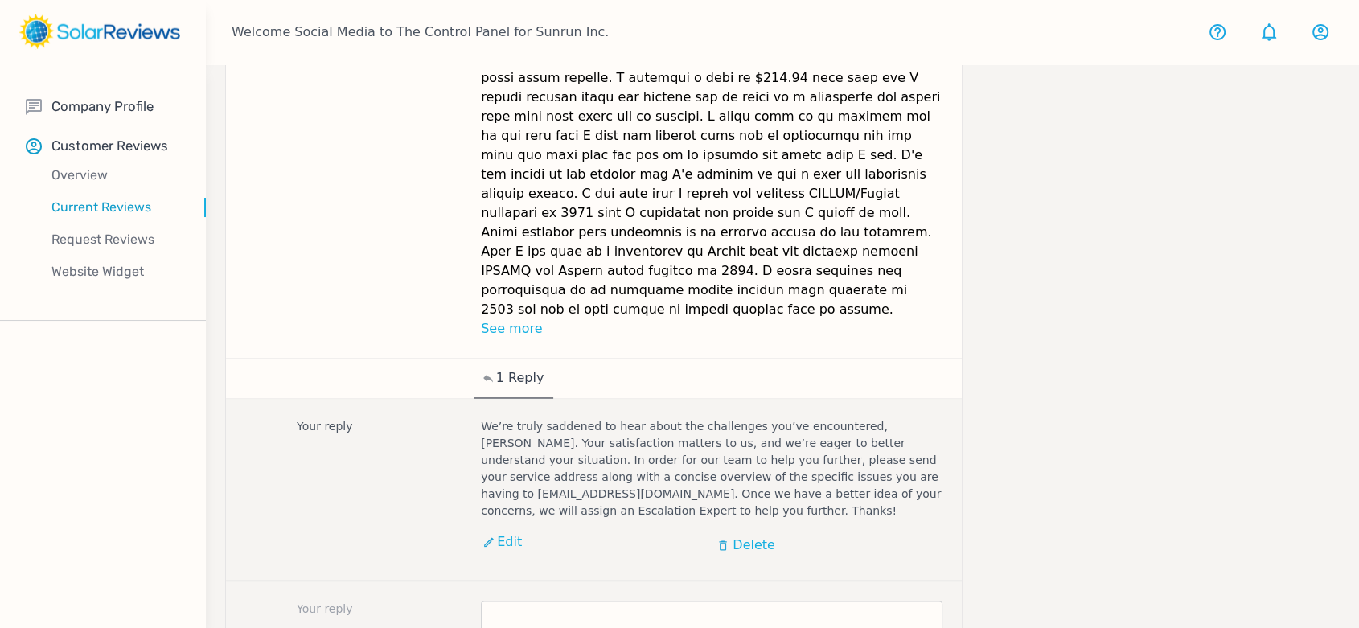
scroll to position [2534, 0]
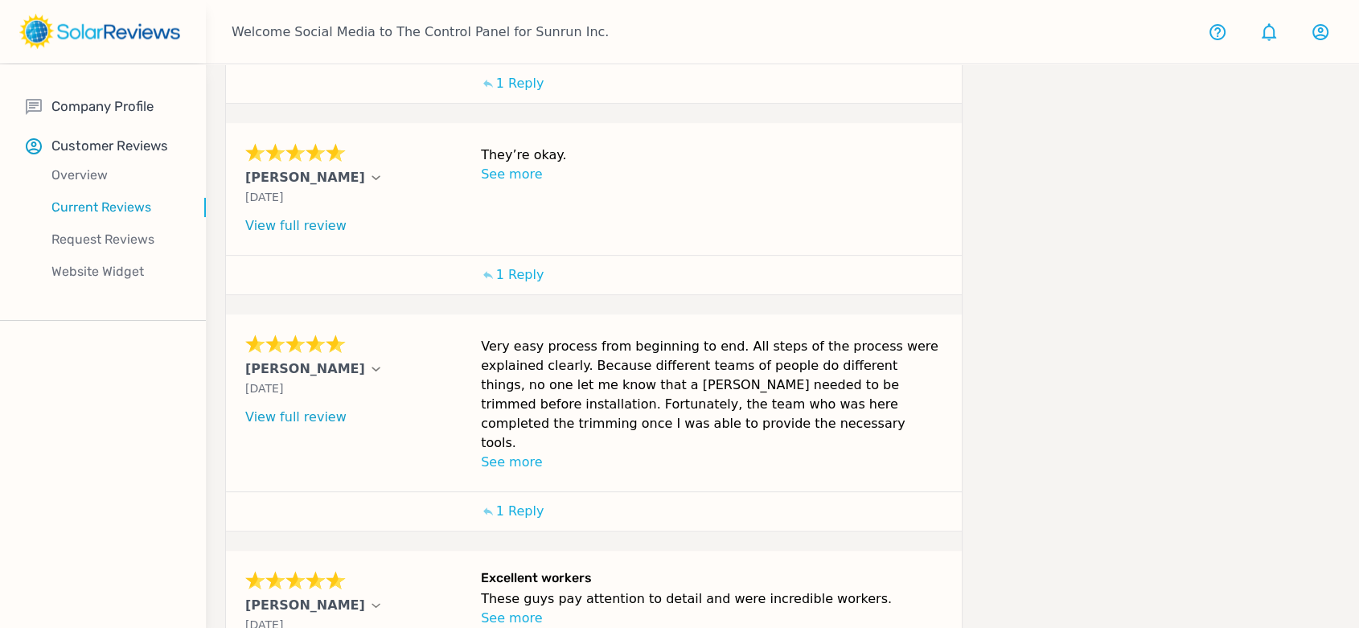
scroll to position [764, 0]
